Goal: Task Accomplishment & Management: Use online tool/utility

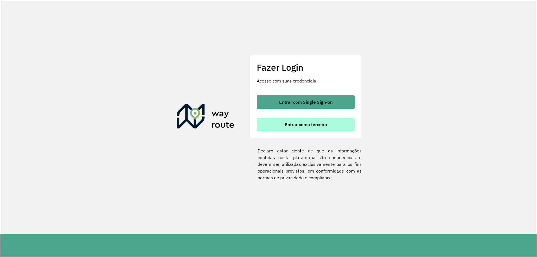
click at [319, 128] on button "Entrar como terceiro" at bounding box center [306, 124] width 98 height 13
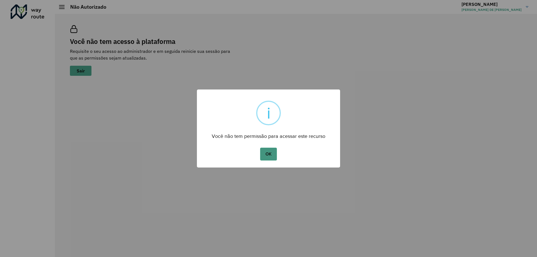
click at [267, 152] on button "OK" at bounding box center [268, 154] width 16 height 13
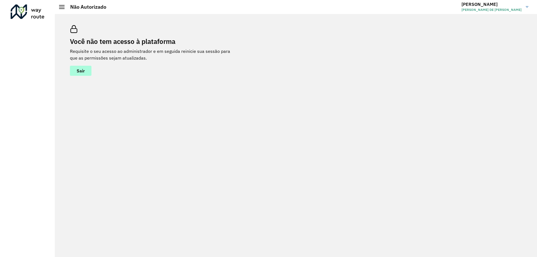
click at [78, 73] on span "Sair" at bounding box center [81, 70] width 8 height 4
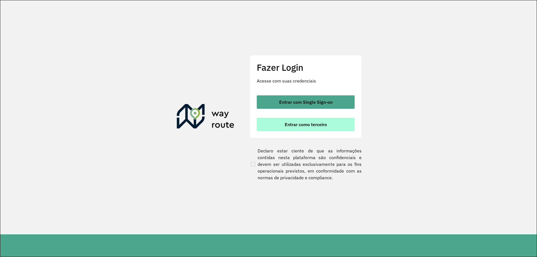
click at [301, 127] on button "Entrar como terceiro" at bounding box center [306, 124] width 98 height 13
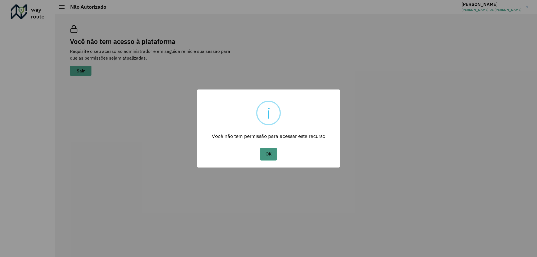
click at [266, 156] on button "OK" at bounding box center [268, 154] width 16 height 13
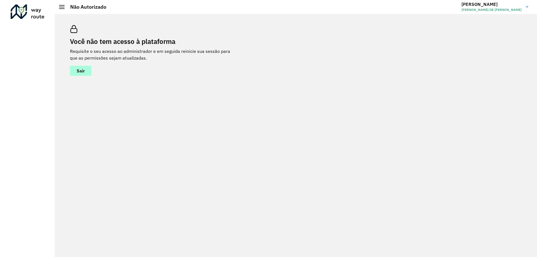
click at [87, 69] on button "Sair" at bounding box center [81, 71] width 22 height 10
